Goal: Task Accomplishment & Management: Use online tool/utility

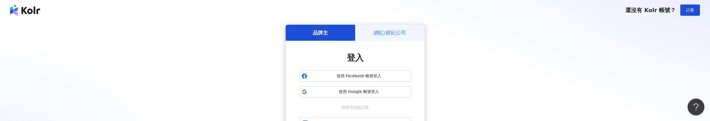
click at [149, 71] on div "品牌主 網紅/經紀公司 登入 使用 Facebook 帳號登入 使用 Google 帳號登入 或使用信箱註冊 忘記密碼？ 登入 還沒有 Kolr 帳號？ 立即…" at bounding box center [355, 111] width 696 height 173
click at [202, 108] on div "品牌主 網紅/經紀公司 登入 使用 Facebook 帳號登入 使用 Google 帳號登入 或使用信箱註冊 忘記密碼？ 登入 還沒有 Kolr 帳號？ 立即…" at bounding box center [355, 111] width 696 height 173
click at [136, 25] on div "品牌主 網紅/經紀公司 登入 使用 Facebook 帳號登入 使用 Google 帳號登入 或使用信箱註冊 忘記密碼？ 登入 還沒有 Kolr 帳號？ 立即…" at bounding box center [355, 111] width 696 height 173
click at [200, 26] on div "品牌主 網紅/經紀公司 登入 使用 Facebook 帳號登入 使用 Google 帳號登入 或使用信箱註冊 忘記密碼？ 登入 還沒有 Kolr 帳號？ 立即…" at bounding box center [355, 111] width 696 height 173
